Goal: Task Accomplishment & Management: Manage account settings

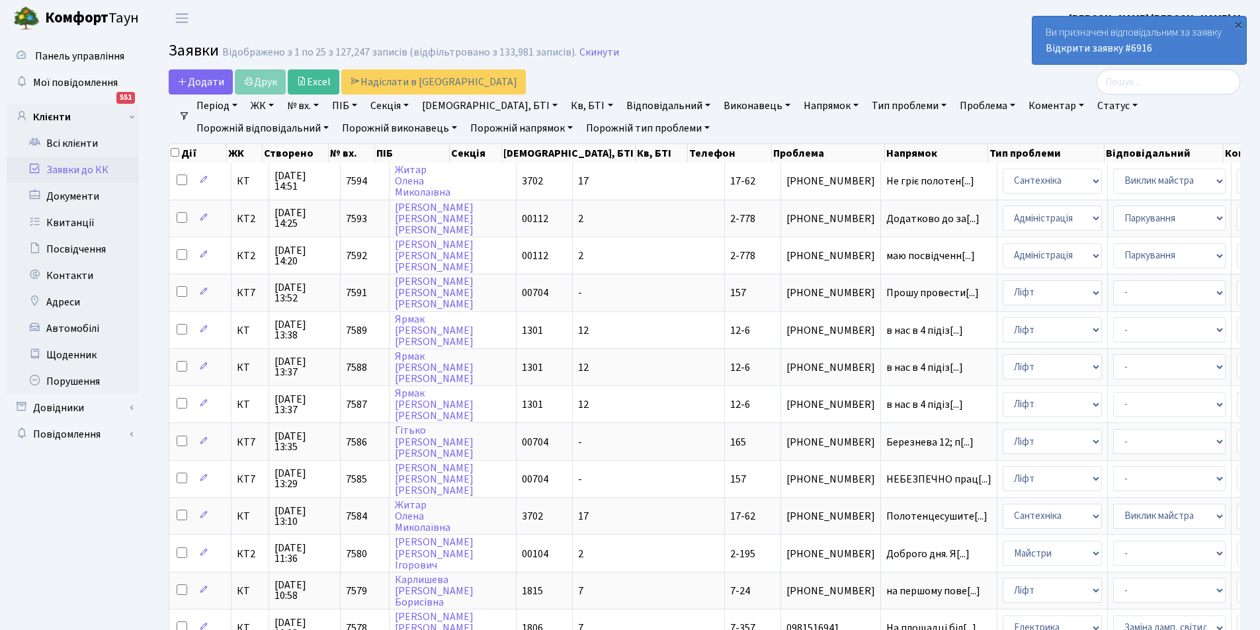
select select "25"
click at [1100, 44] on link "Відкрити заявку #6916" at bounding box center [1099, 48] width 106 height 15
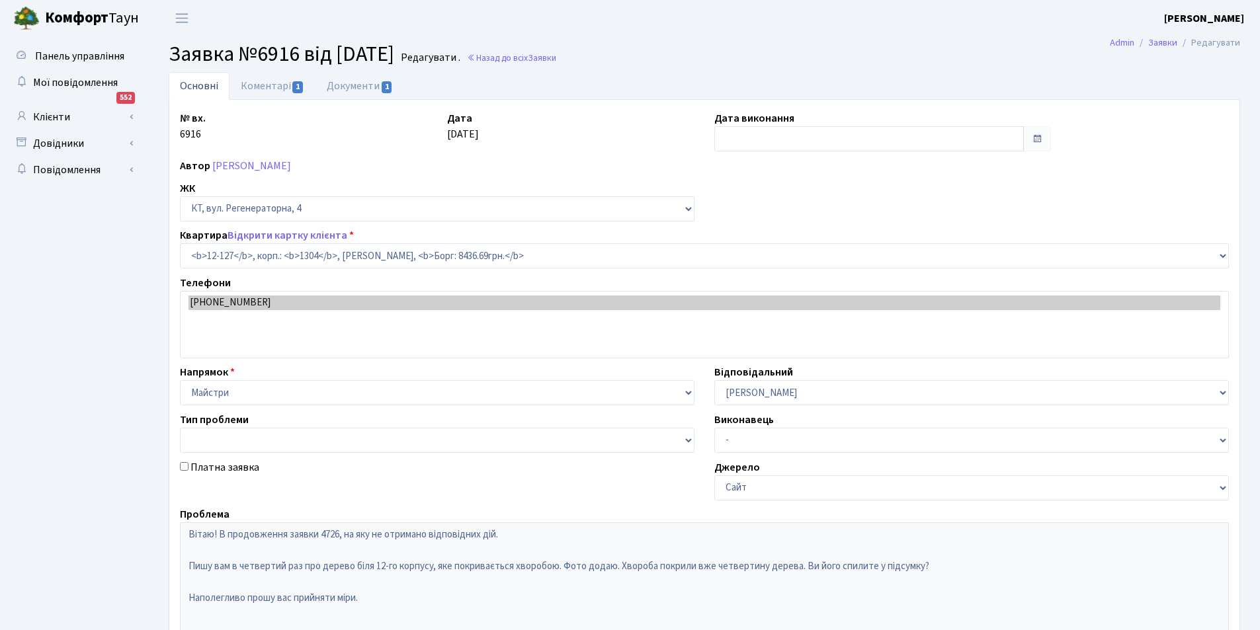
select select "7234"
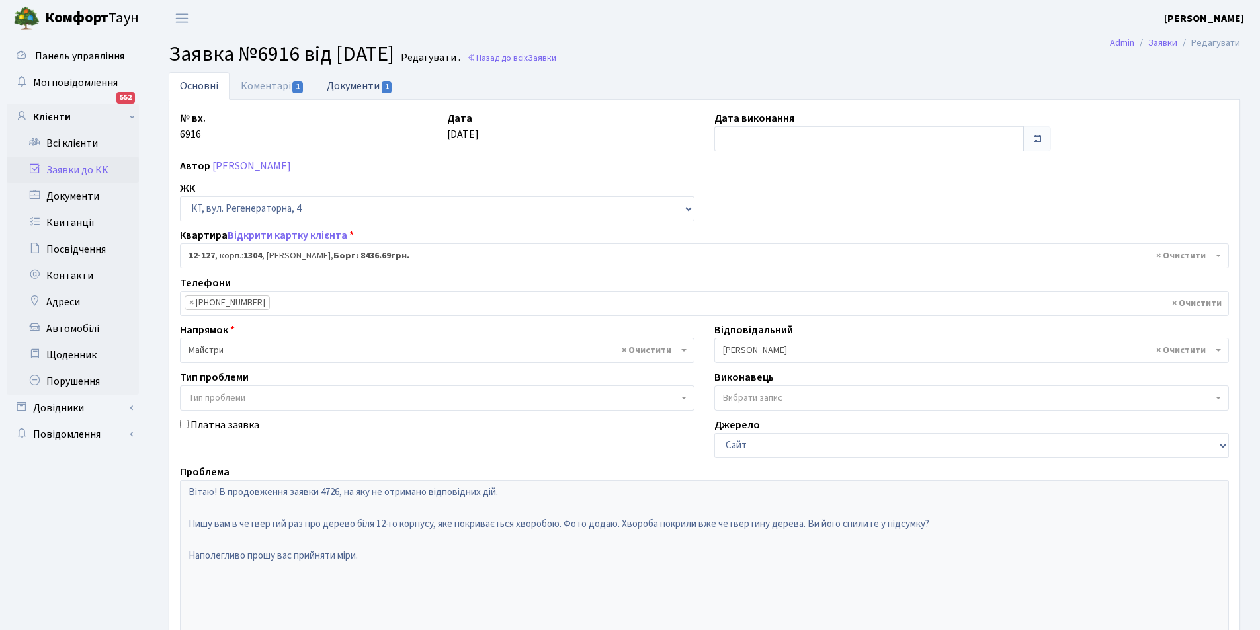
click at [349, 89] on link "Документи 1" at bounding box center [359, 85] width 89 height 27
select select "25"
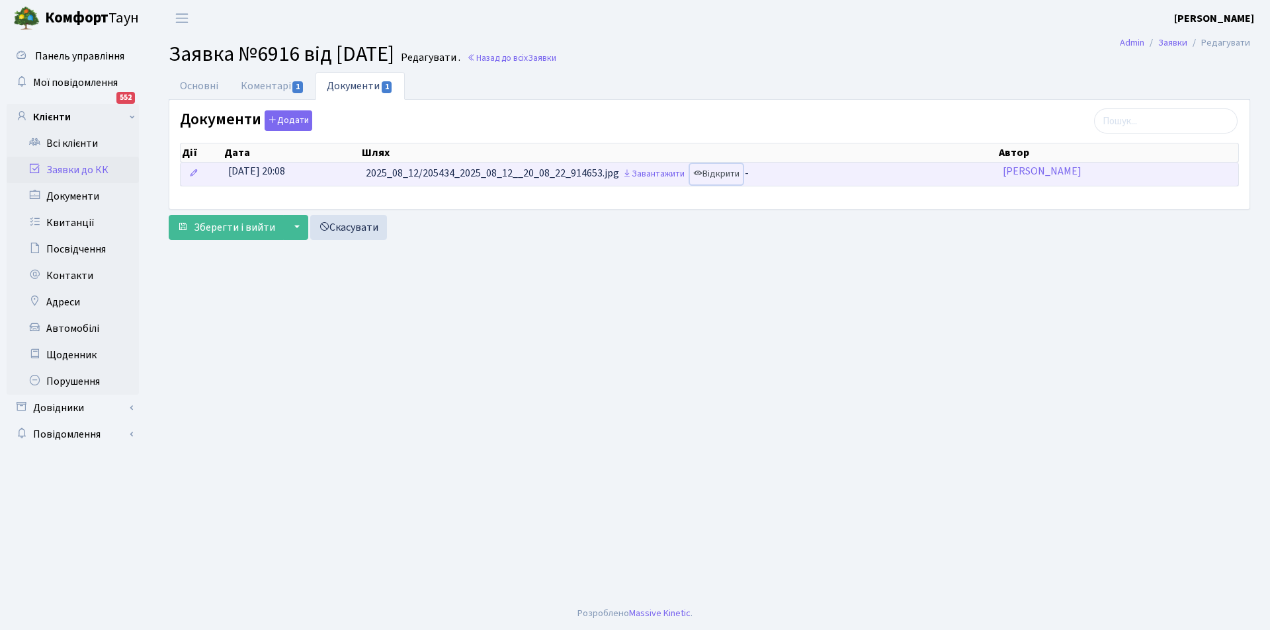
click at [723, 170] on link "Відкрити" at bounding box center [716, 174] width 53 height 21
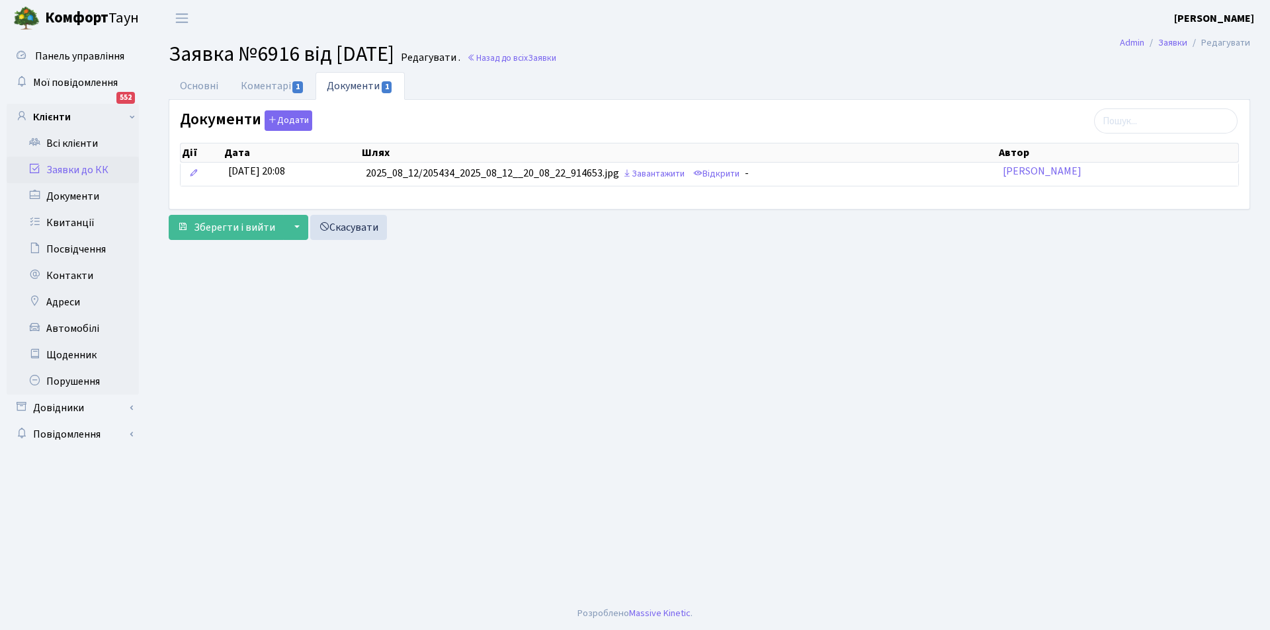
click at [69, 163] on link "Заявки до КК" at bounding box center [73, 170] width 132 height 26
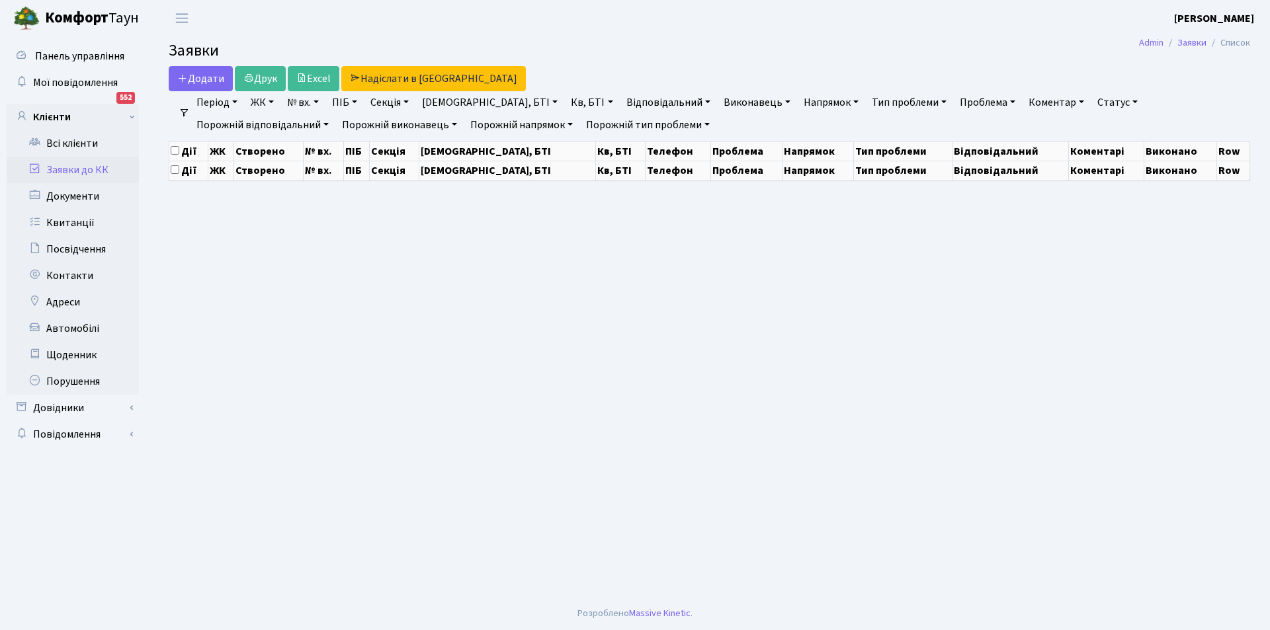
select select "25"
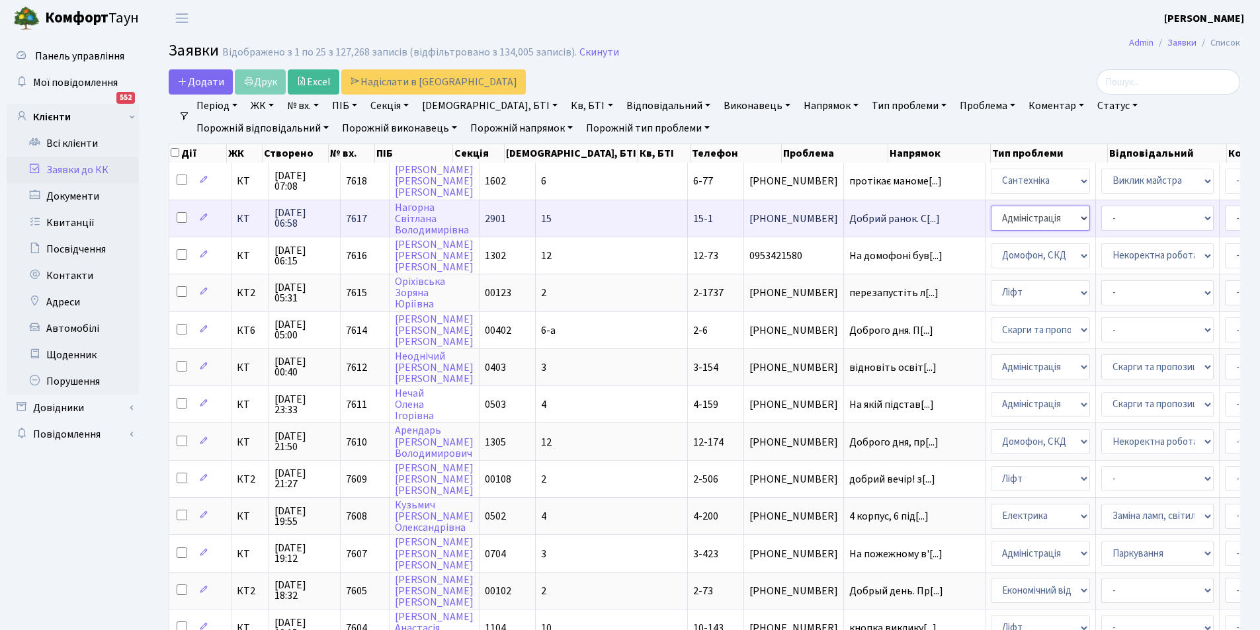
click at [991, 224] on select "- Адміністрація Домофон, СКД Ліфт Майстри Сантехніка Економічний відділ Електри…" at bounding box center [1040, 218] width 99 height 25
select select "1"
click at [1225, 224] on select "- Адміністратор ЖК КТ Вижул В. В. Гордієнко Н.В. Дядюшкін Д.Ю. Кипчук Т. А. Кла…" at bounding box center [1281, 218] width 112 height 25
select select "18"
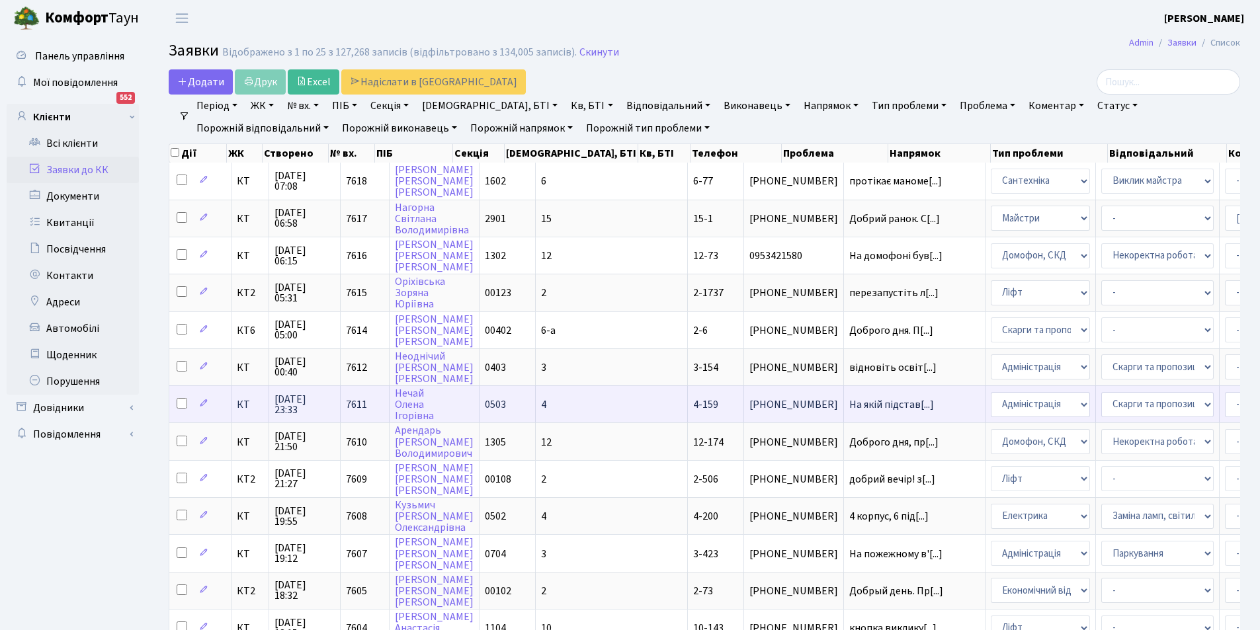
scroll to position [66, 0]
